Goal: Task Accomplishment & Management: Use online tool/utility

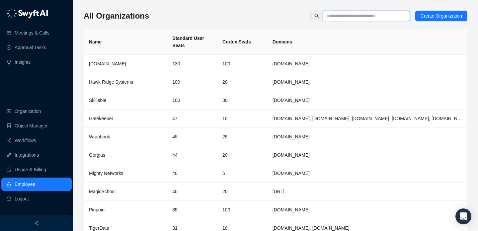
click at [362, 16] on input "text" at bounding box center [363, 15] width 74 height 7
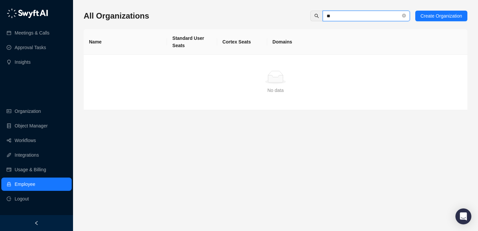
type input "*"
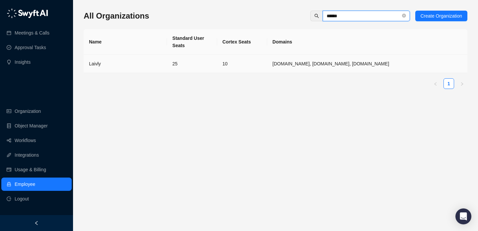
type input "******"
click at [383, 59] on td "[DOMAIN_NAME], [DOMAIN_NAME], [DOMAIN_NAME]" at bounding box center [367, 64] width 200 height 18
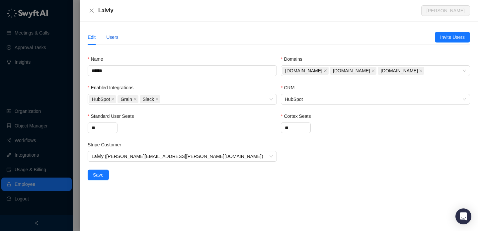
click at [115, 34] on div "Users" at bounding box center [112, 36] width 12 height 7
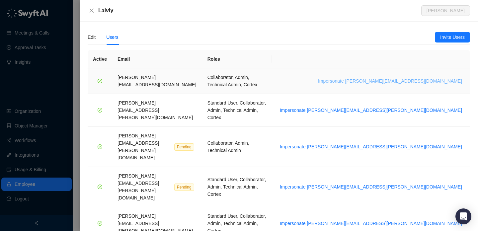
click at [405, 77] on span "Impersonate [PERSON_NAME][EMAIL_ADDRESS][DOMAIN_NAME]" at bounding box center [390, 80] width 144 height 7
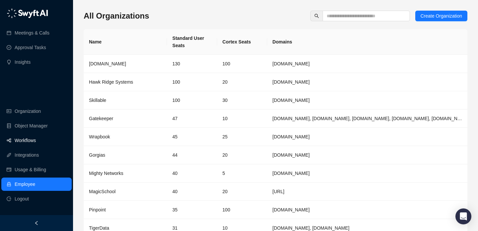
click at [36, 143] on link "Workflows" at bounding box center [25, 140] width 21 height 13
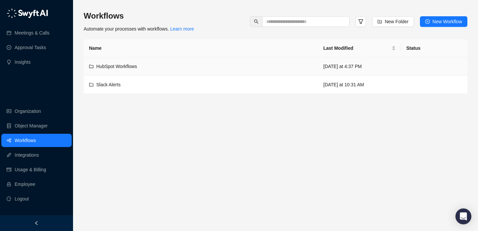
click at [167, 71] on td "HubSpot Workflows" at bounding box center [201, 66] width 234 height 18
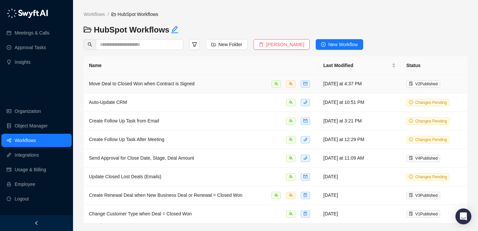
click at [207, 96] on td "Auto-Update CRM" at bounding box center [201, 102] width 234 height 19
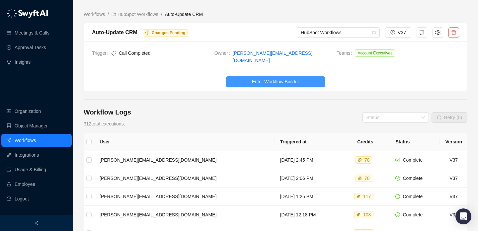
click at [262, 82] on button "Enter Workflow Builder" at bounding box center [275, 81] width 99 height 11
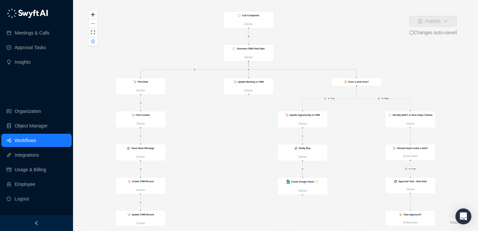
drag, startPoint x: 215, startPoint y: 79, endPoint x: 214, endPoint y: 135, distance: 55.7
click at [214, 135] on div "Is True Is True Is False Is True Call Completed Action Update Opportunity in CR…" at bounding box center [275, 115] width 383 height 220
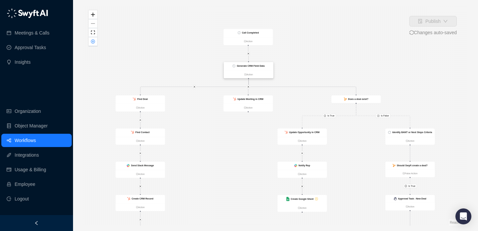
click at [254, 66] on strong "Generate CRM Field Data" at bounding box center [250, 66] width 28 height 3
click at [255, 64] on div "Generate CRM Field Data" at bounding box center [250, 66] width 28 height 4
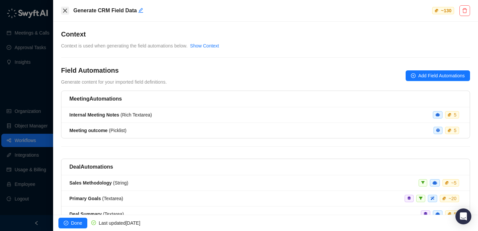
click at [63, 9] on icon "close" at bounding box center [64, 10] width 5 height 5
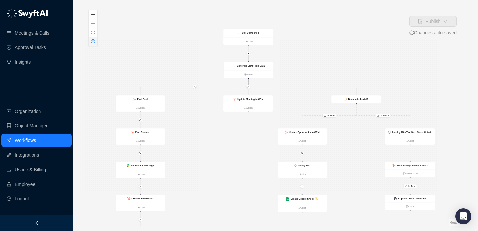
click at [93, 42] on icon "close-circle" at bounding box center [92, 41] width 3 height 3
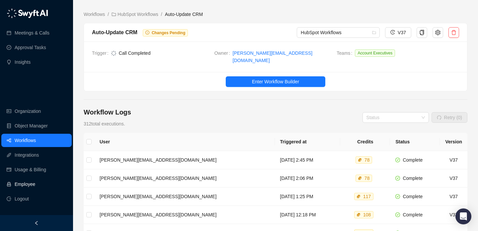
click at [35, 179] on link "Employee" at bounding box center [25, 183] width 21 height 13
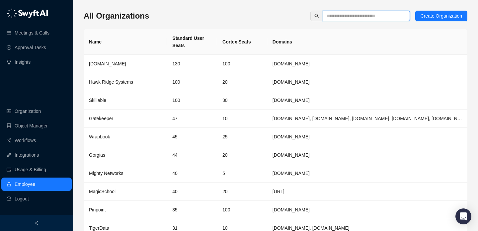
click at [364, 16] on input "text" at bounding box center [363, 15] width 74 height 7
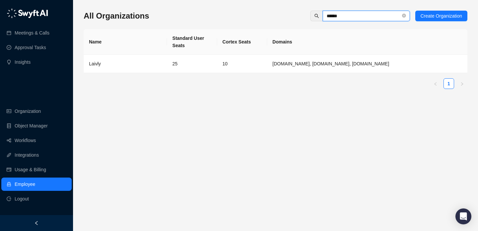
type input "******"
click at [216, 58] on td "25" at bounding box center [192, 64] width 50 height 18
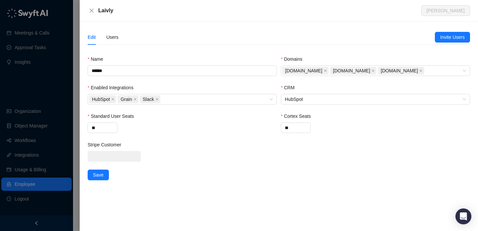
click at [109, 35] on div "Users" at bounding box center [112, 36] width 12 height 7
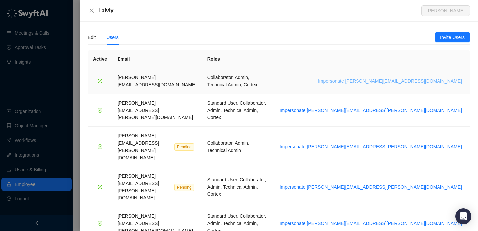
click at [397, 77] on span "Impersonate [PERSON_NAME][EMAIL_ADDRESS][DOMAIN_NAME]" at bounding box center [390, 80] width 144 height 7
